Goal: Information Seeking & Learning: Learn about a topic

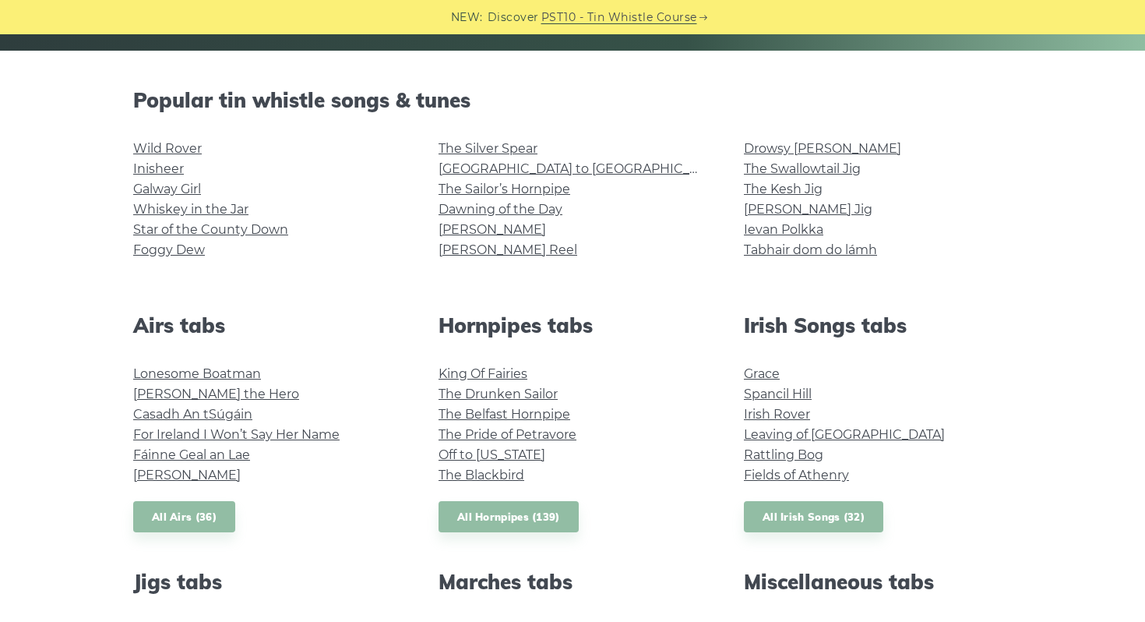
scroll to position [367, 0]
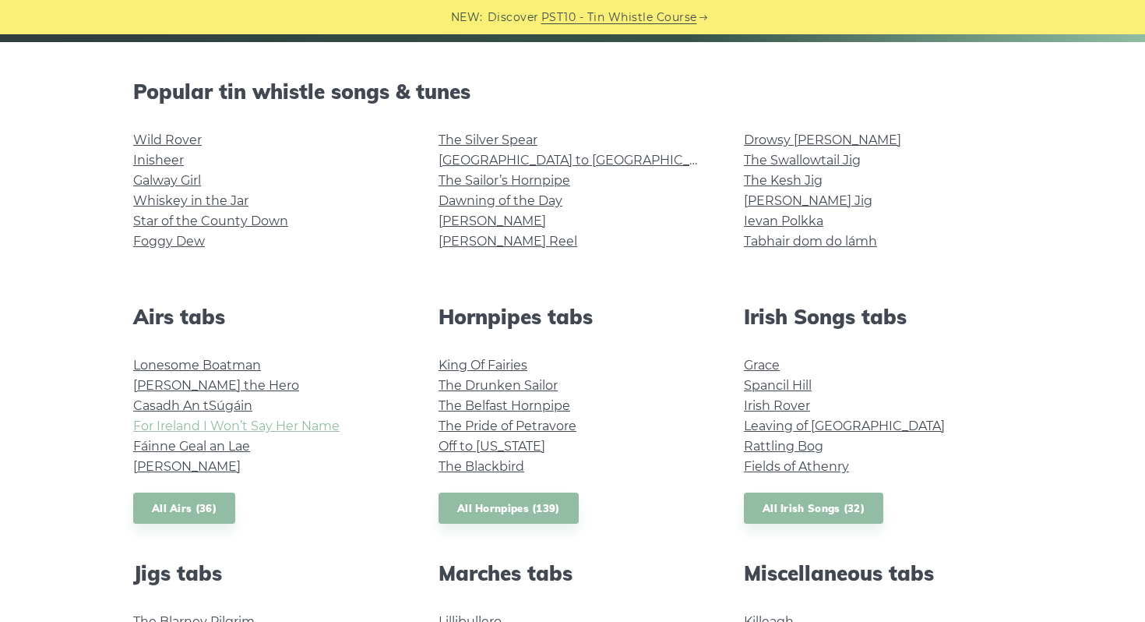
click at [302, 418] on link "For Ireland I Won’t Say Her Name" at bounding box center [236, 425] width 206 height 15
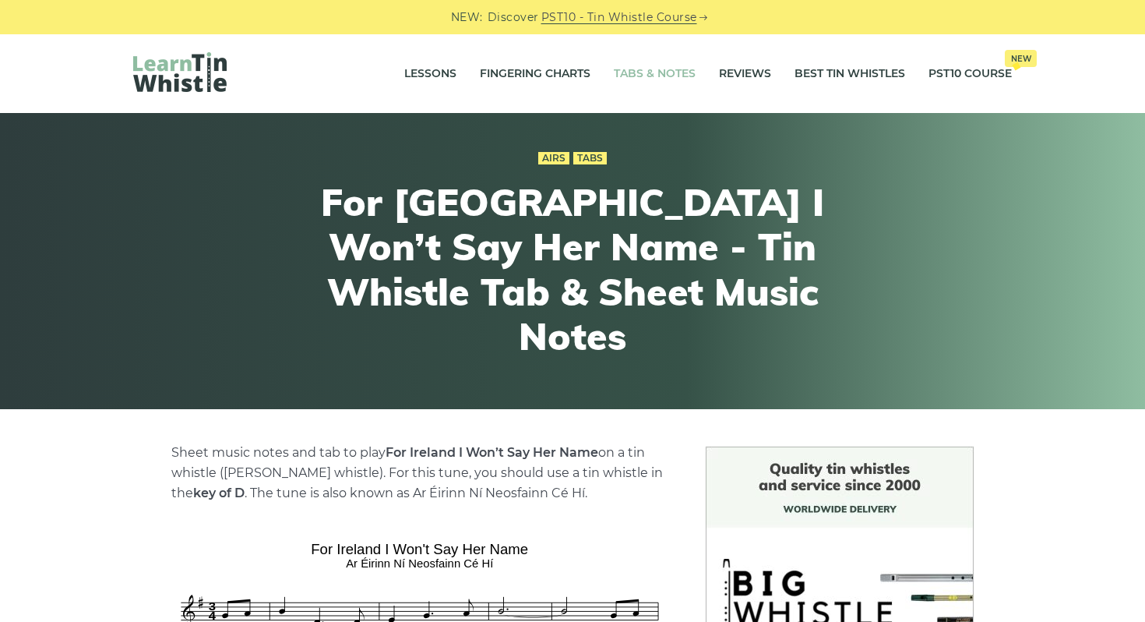
click at [663, 69] on link "Tabs & Notes" at bounding box center [655, 74] width 82 height 39
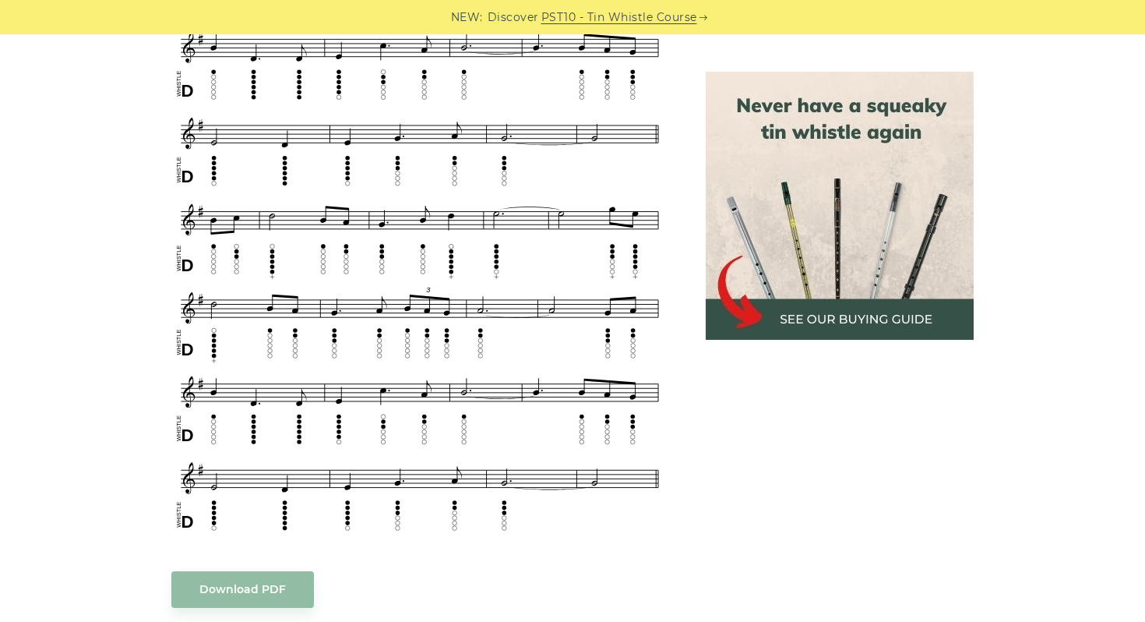
scroll to position [705, 0]
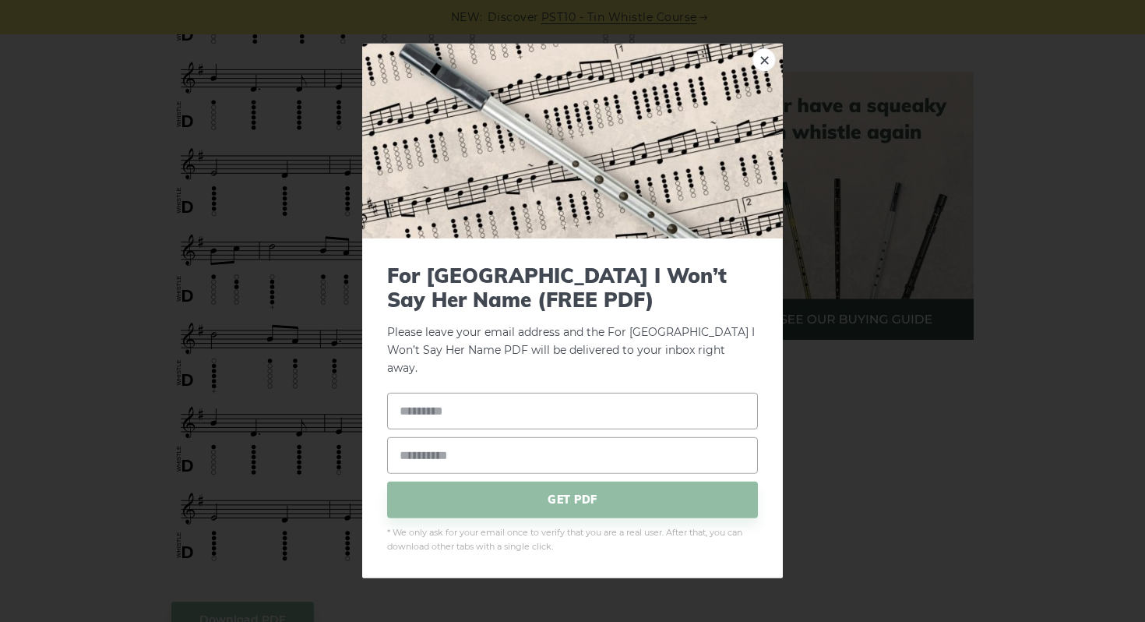
click at [98, 180] on div "× For Ireland I Won’t Say Her Name (FREE PDF) Please leave your email address a…" at bounding box center [572, 311] width 1145 height 622
click at [759, 68] on link "×" at bounding box center [763, 59] width 23 height 23
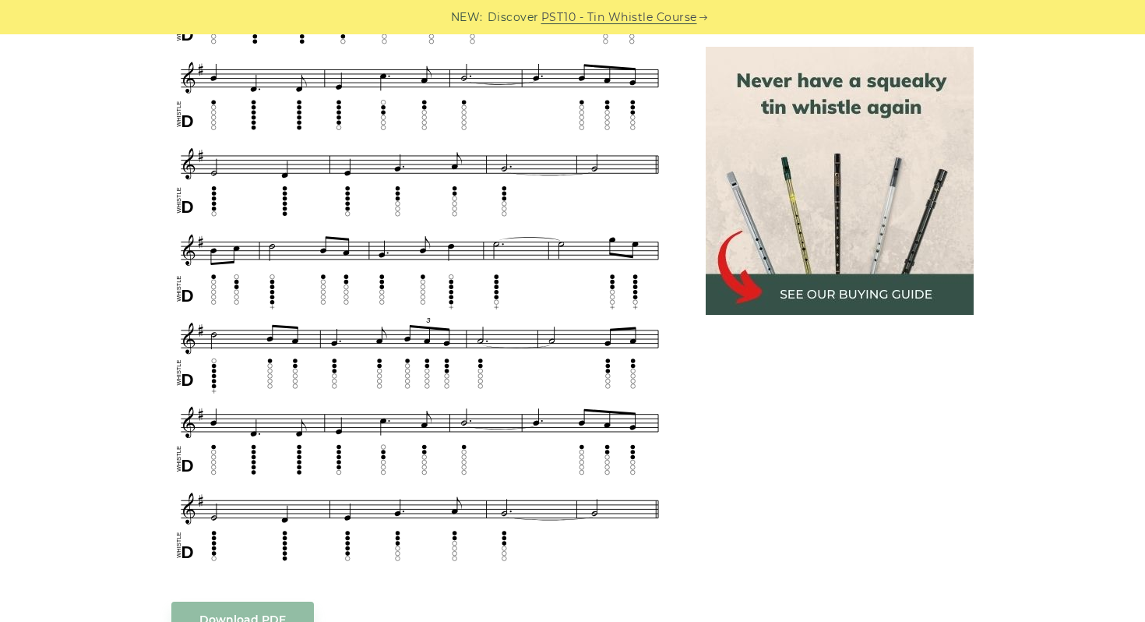
scroll to position [0, 0]
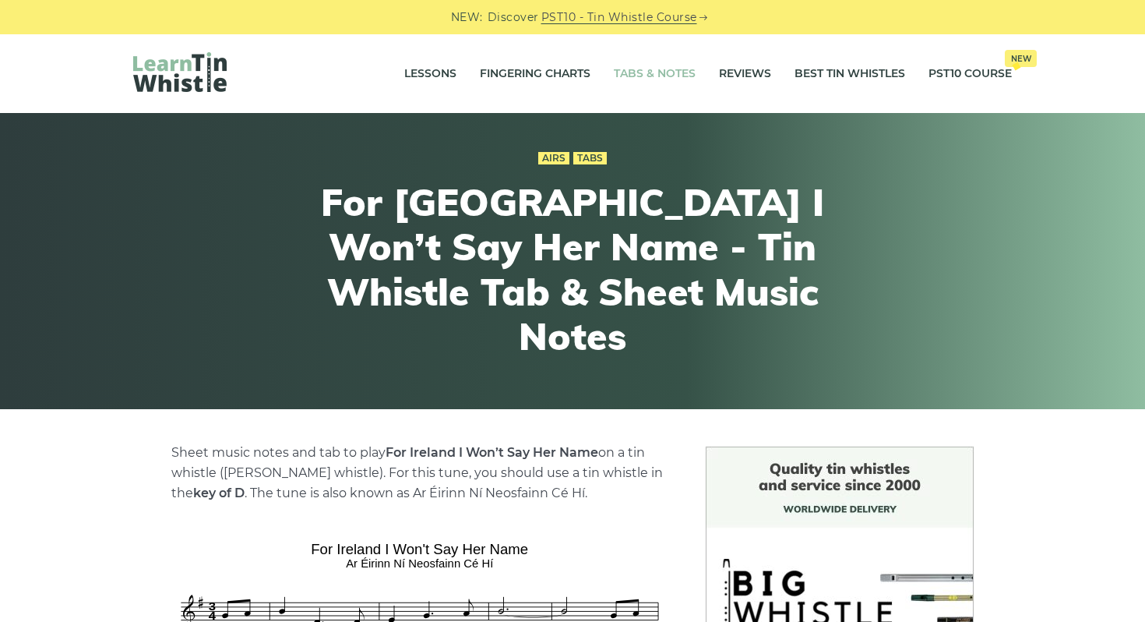
click at [644, 83] on link "Tabs & Notes" at bounding box center [655, 74] width 82 height 39
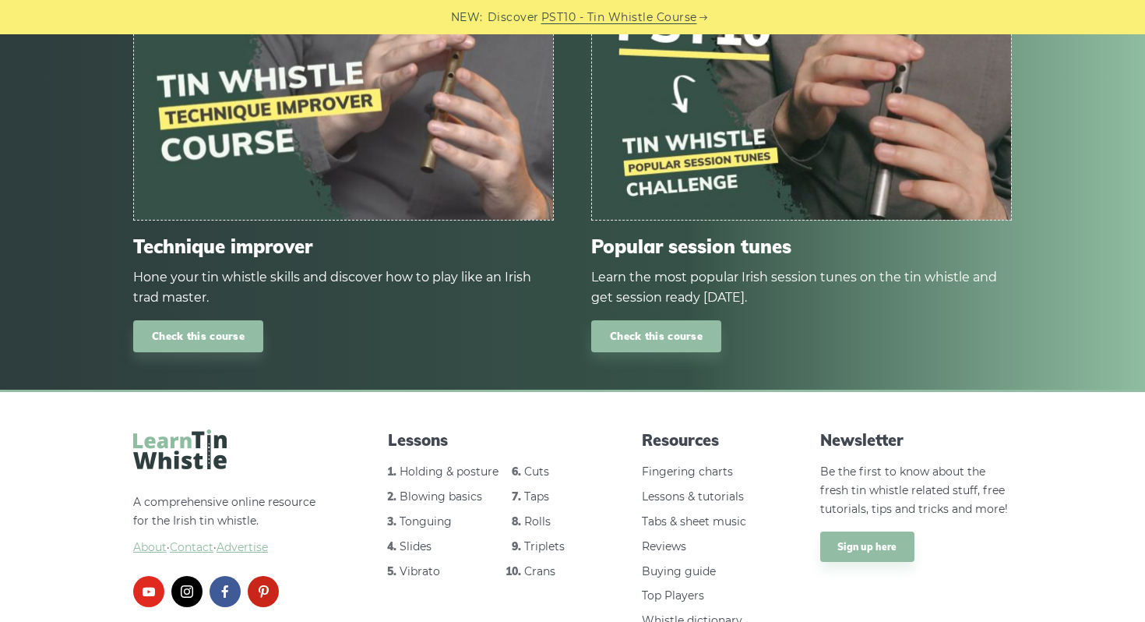
scroll to position [1856, 0]
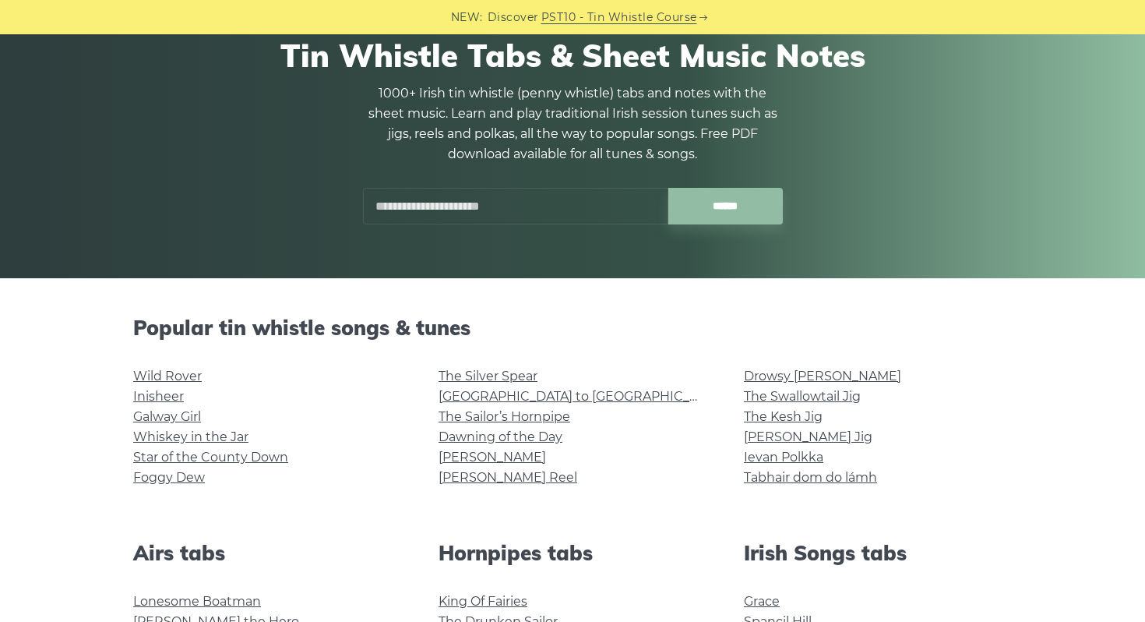
scroll to position [132, 0]
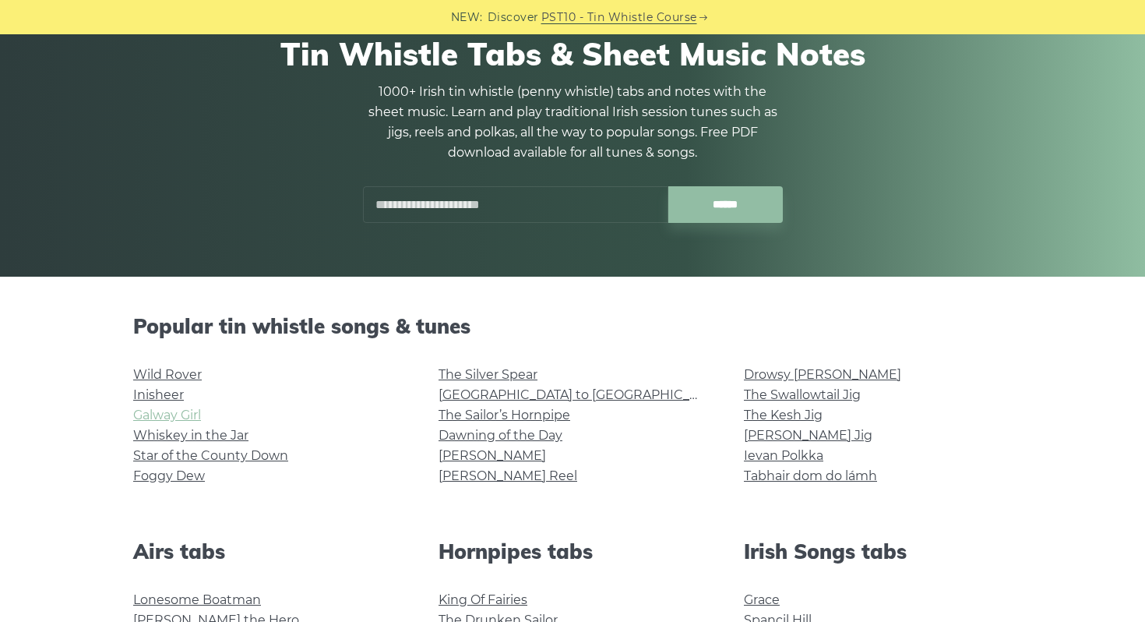
click at [192, 413] on link "Galway Girl" at bounding box center [167, 414] width 68 height 15
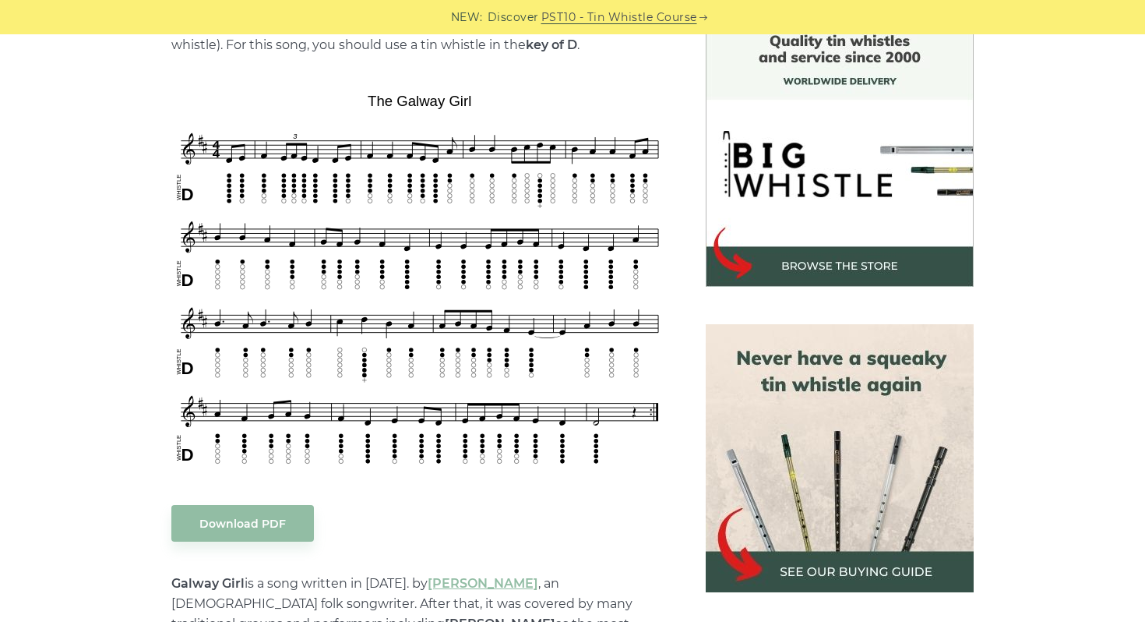
scroll to position [429, 0]
